Goal: Find specific page/section: Find specific page/section

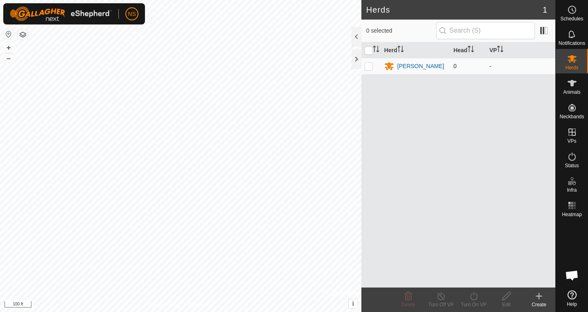
click at [366, 66] on p-checkbox at bounding box center [369, 66] width 8 height 7
checkbox input "true"
click at [567, 90] on span "Animals" at bounding box center [572, 92] width 18 height 5
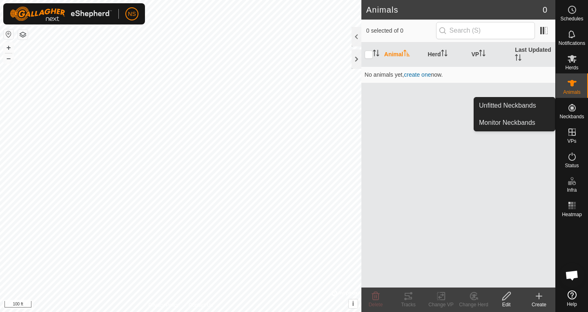
click at [573, 108] on icon at bounding box center [571, 107] width 7 height 7
click at [568, 113] on es-neckbands-svg-icon at bounding box center [572, 107] width 15 height 13
click at [524, 127] on link "Monitor Neckbands" at bounding box center [514, 123] width 81 height 16
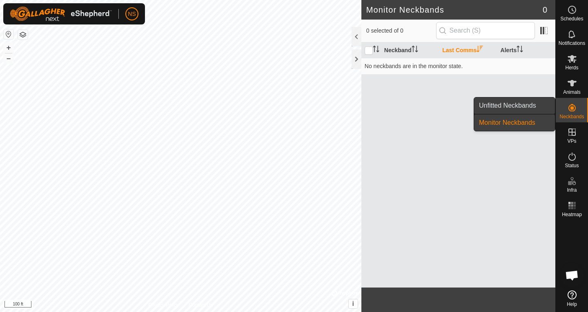
click at [526, 107] on link "Unfitted Neckbands" at bounding box center [514, 106] width 81 height 16
